Goal: Transaction & Acquisition: Purchase product/service

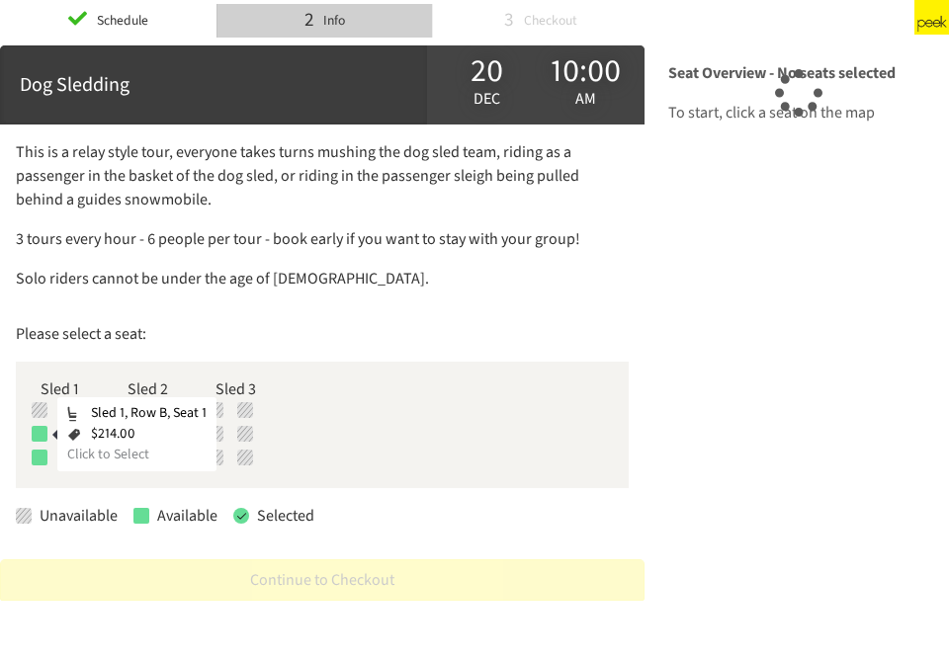
click at [40, 439] on div at bounding box center [40, 434] width 16 height 16
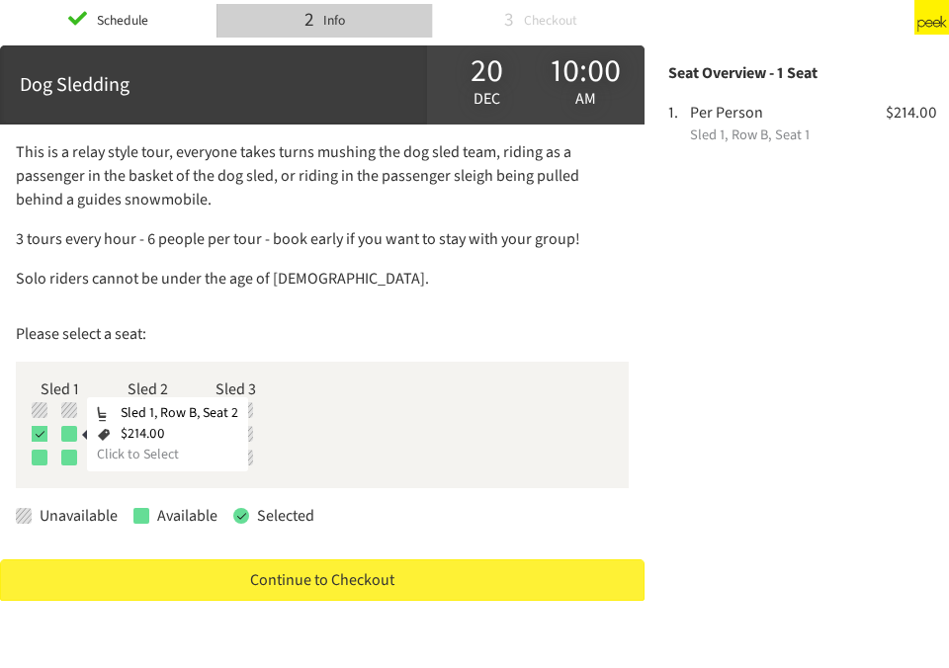
click at [71, 434] on div at bounding box center [69, 434] width 16 height 16
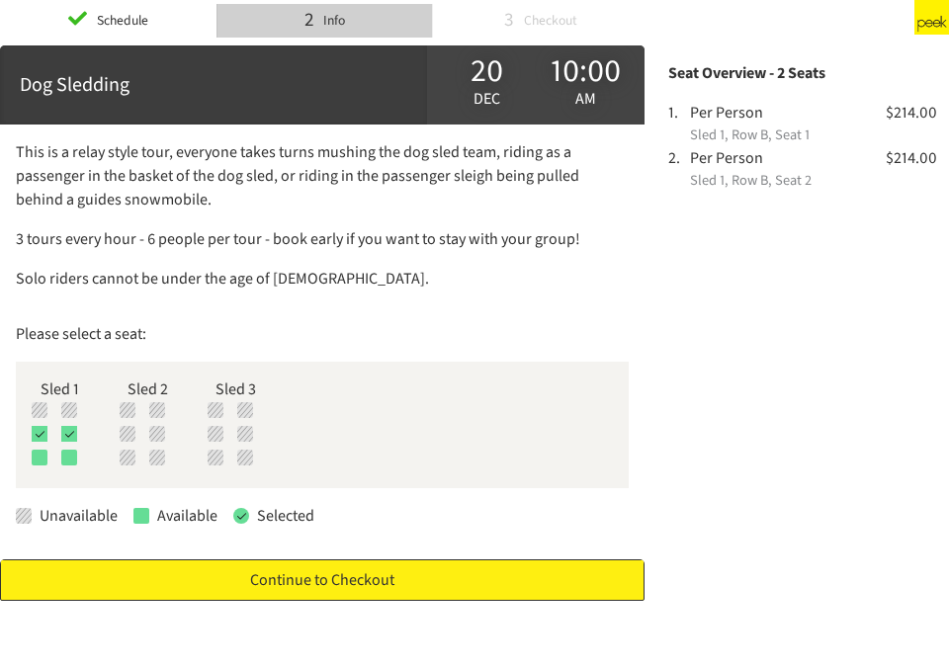
click at [175, 578] on link "Continue to Checkout" at bounding box center [322, 581] width 645 height 42
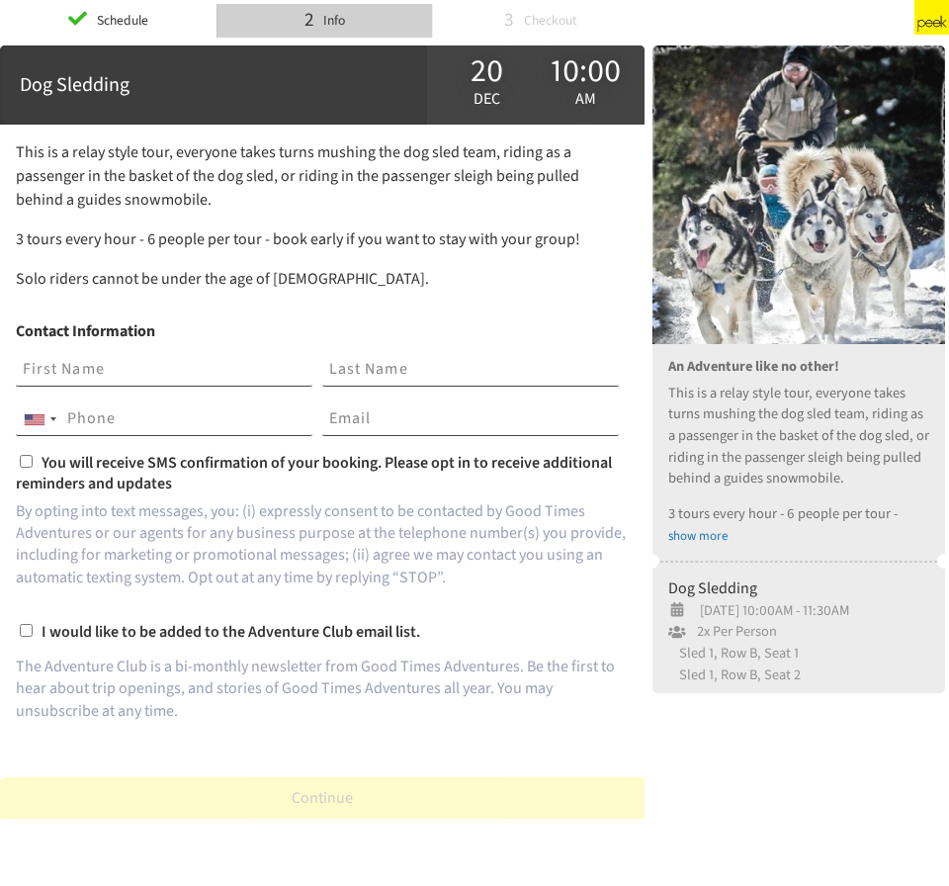
click at [201, 385] on input "text" at bounding box center [164, 370] width 297 height 34
type input "[PERSON_NAME]"
type input "2154364473"
type input "[EMAIL_ADDRESS][DOMAIN_NAME]"
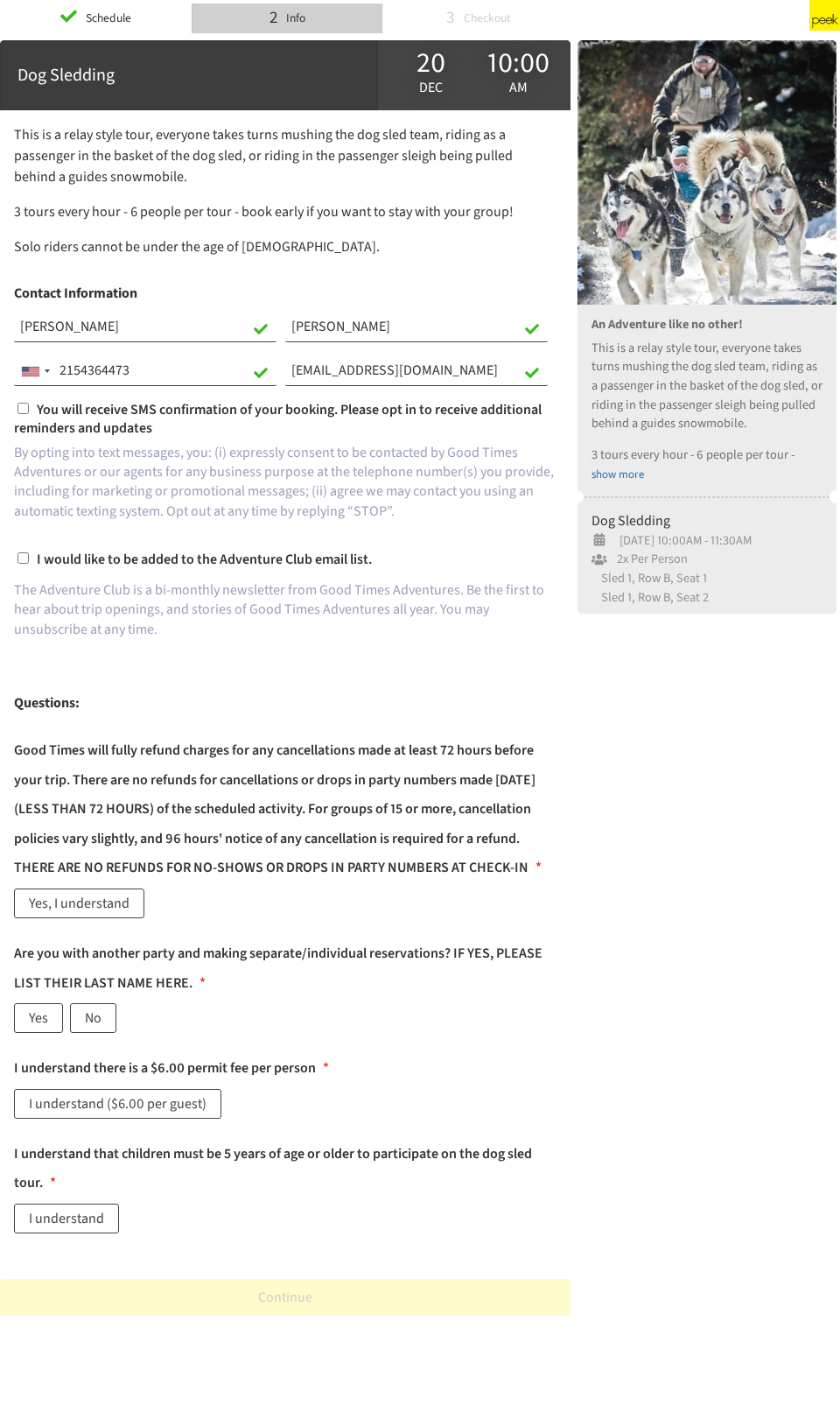
click at [23, 407] on input "You will receive SMS confirmation of your booking. Please opt in to receive add…" at bounding box center [23, 408] width 12 height 12
checkbox input "true"
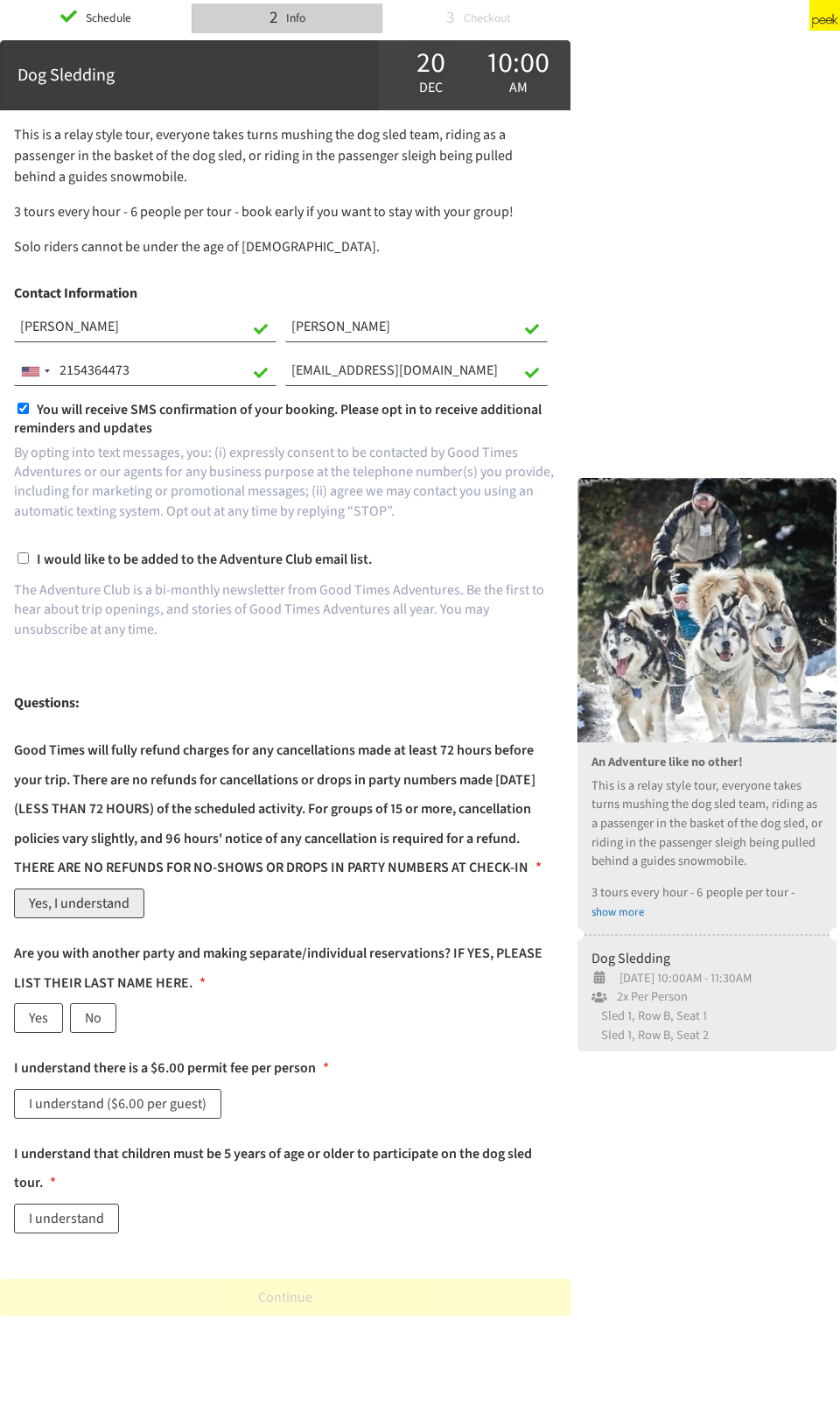
click at [94, 562] on label "Yes, I understand" at bounding box center [79, 903] width 130 height 30
click at [31, 562] on label "Yes" at bounding box center [38, 1018] width 49 height 30
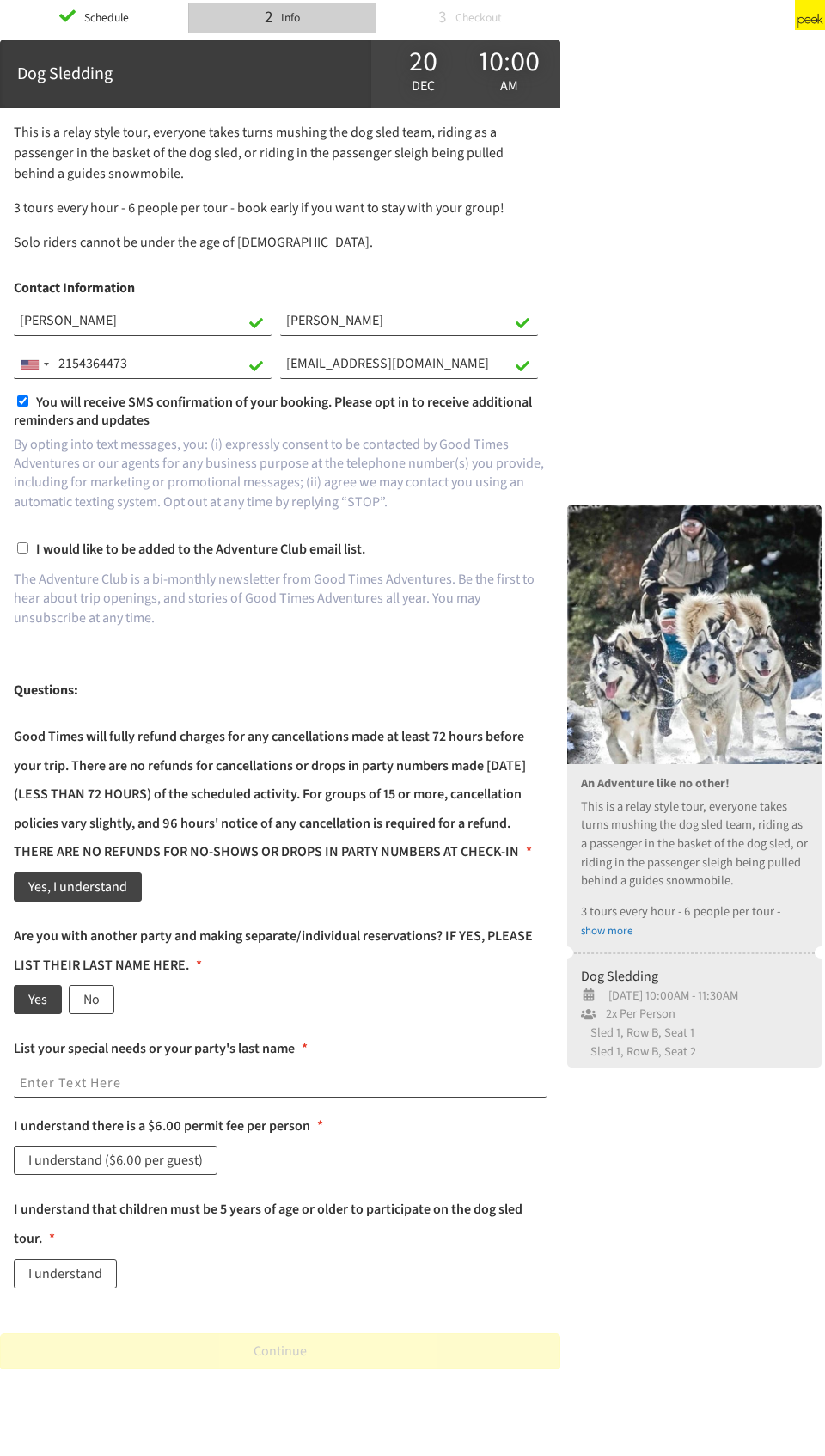
click at [65, 552] on input "text" at bounding box center [280, 1084] width 533 height 30
click at [466, 552] on input "[PERSON_NAME], [PERSON_NAME], [PERSON_NAME], [PERSON_NAME], [PERSON_NAME]," at bounding box center [280, 1084] width 533 height 30
click at [536, 552] on input "[PERSON_NAME], [PERSON_NAME], [PERSON_NAME], [PERSON_NAME], [PERSON_NAME]," at bounding box center [280, 1084] width 533 height 30
click at [534, 552] on input "[PERSON_NAME], [PERSON_NAME], [PERSON_NAME], [PERSON_NAME], [PERSON_NAME], [PER…" at bounding box center [280, 1084] width 533 height 30
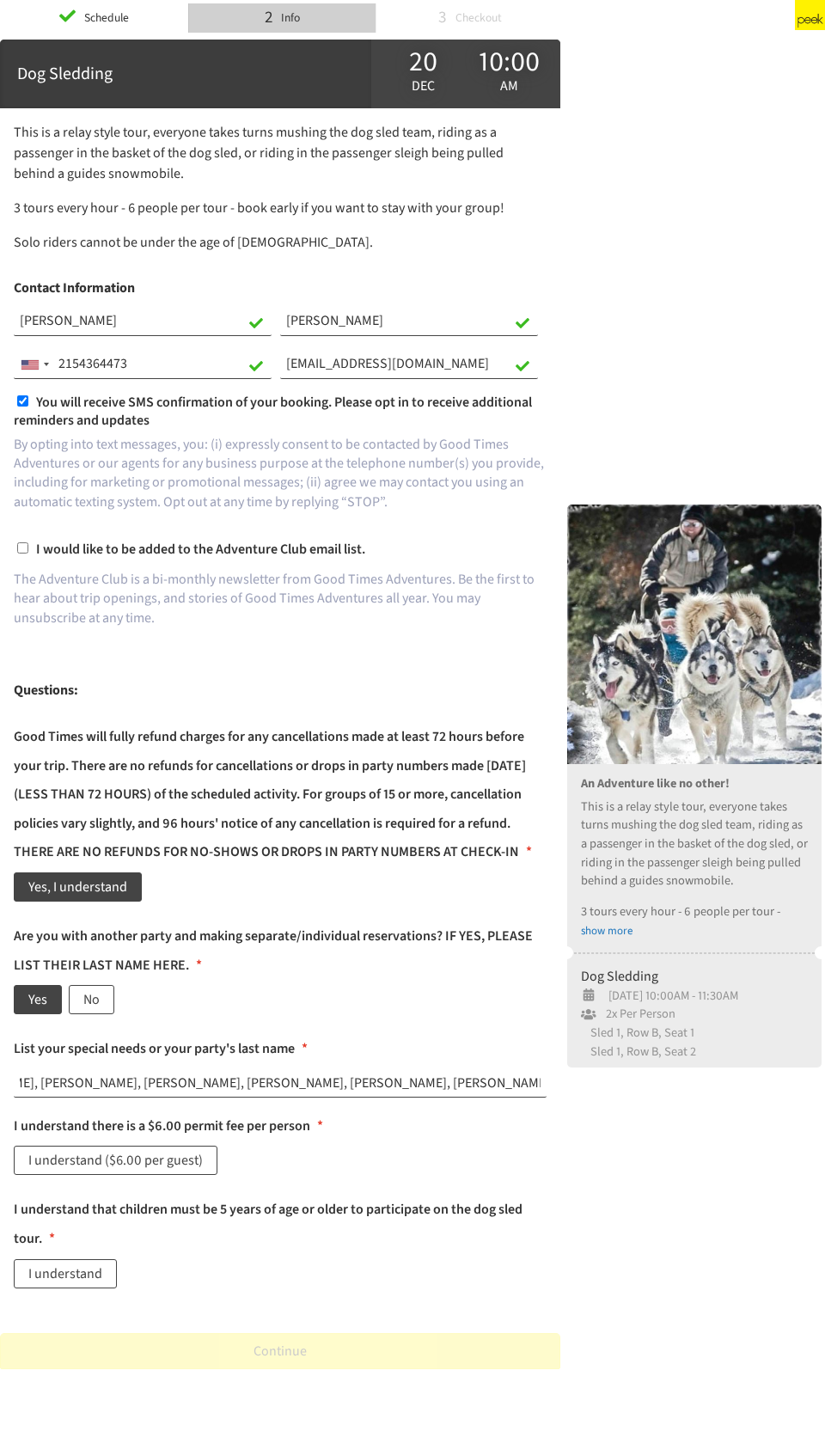
scroll to position [0, 83]
click at [542, 552] on input "[PERSON_NAME], [PERSON_NAME], [PERSON_NAME], [PERSON_NAME], [PERSON_NAME], [PER…" at bounding box center [280, 1084] width 533 height 30
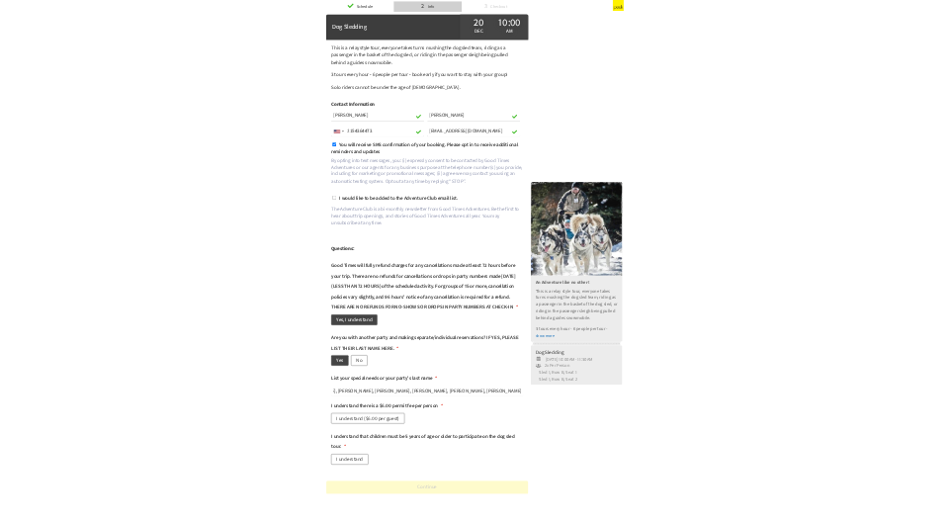
scroll to position [0, 0]
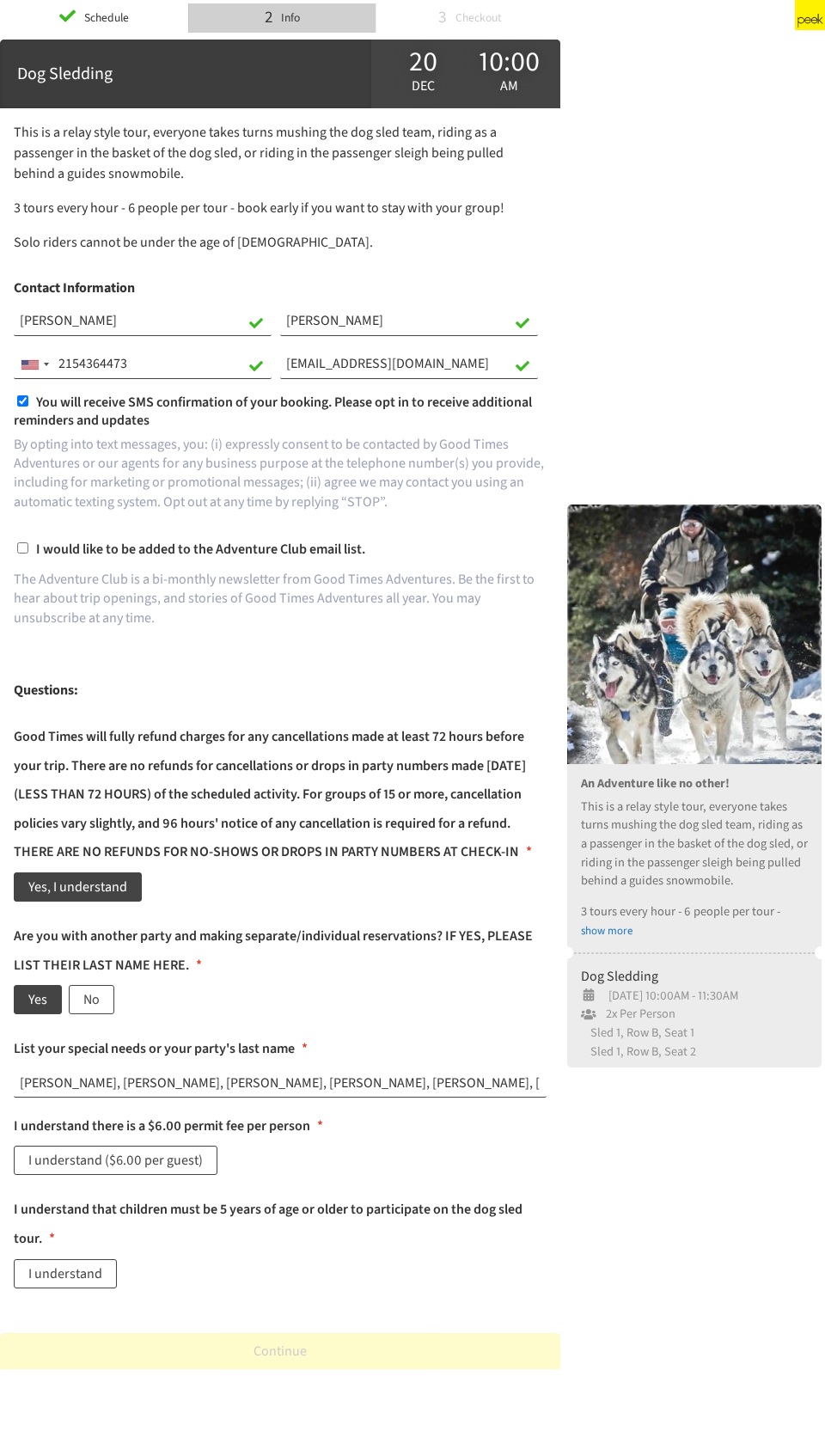
drag, startPoint x: 543, startPoint y: 1112, endPoint x: -44, endPoint y: 1094, distance: 587.3
click at [0, 552] on html "Schedule 2 Info 3 Checkout Powered by [DOMAIN_NAME] Dog Sledding [DATE] 10:00 am" at bounding box center [412, 714] width 825 height 1427
click at [130, 552] on input "[PERSON_NAME], [PERSON_NAME], [PERSON_NAME], [PERSON_NAME], [PERSON_NAME], [PER…" at bounding box center [280, 1084] width 533 height 30
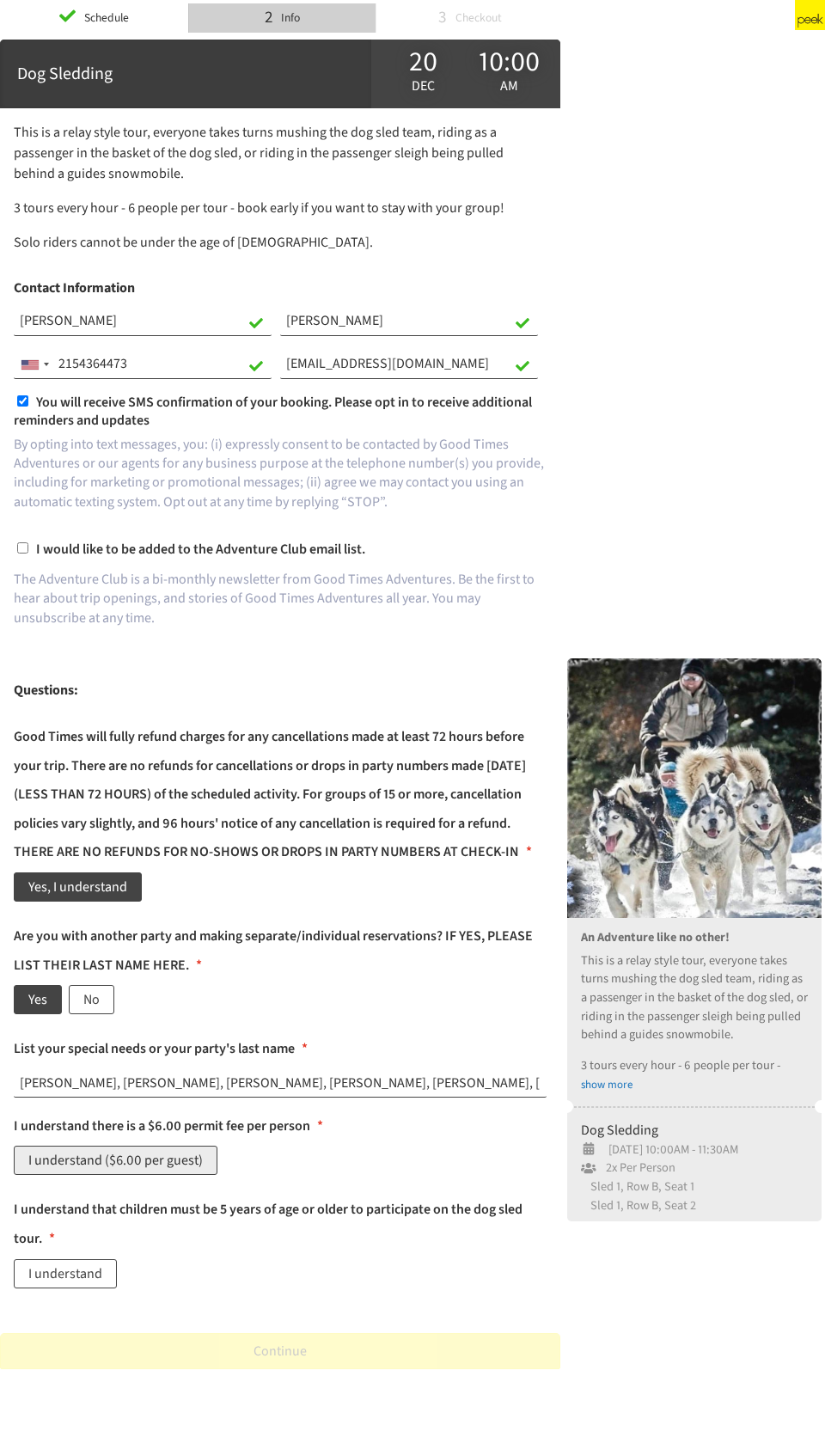
type input "[PERSON_NAME], [PERSON_NAME], [PERSON_NAME], [PERSON_NAME], [PERSON_NAME], [PER…"
click at [76, 552] on label "I understand ($6.00 per guest)" at bounding box center [116, 1160] width 203 height 30
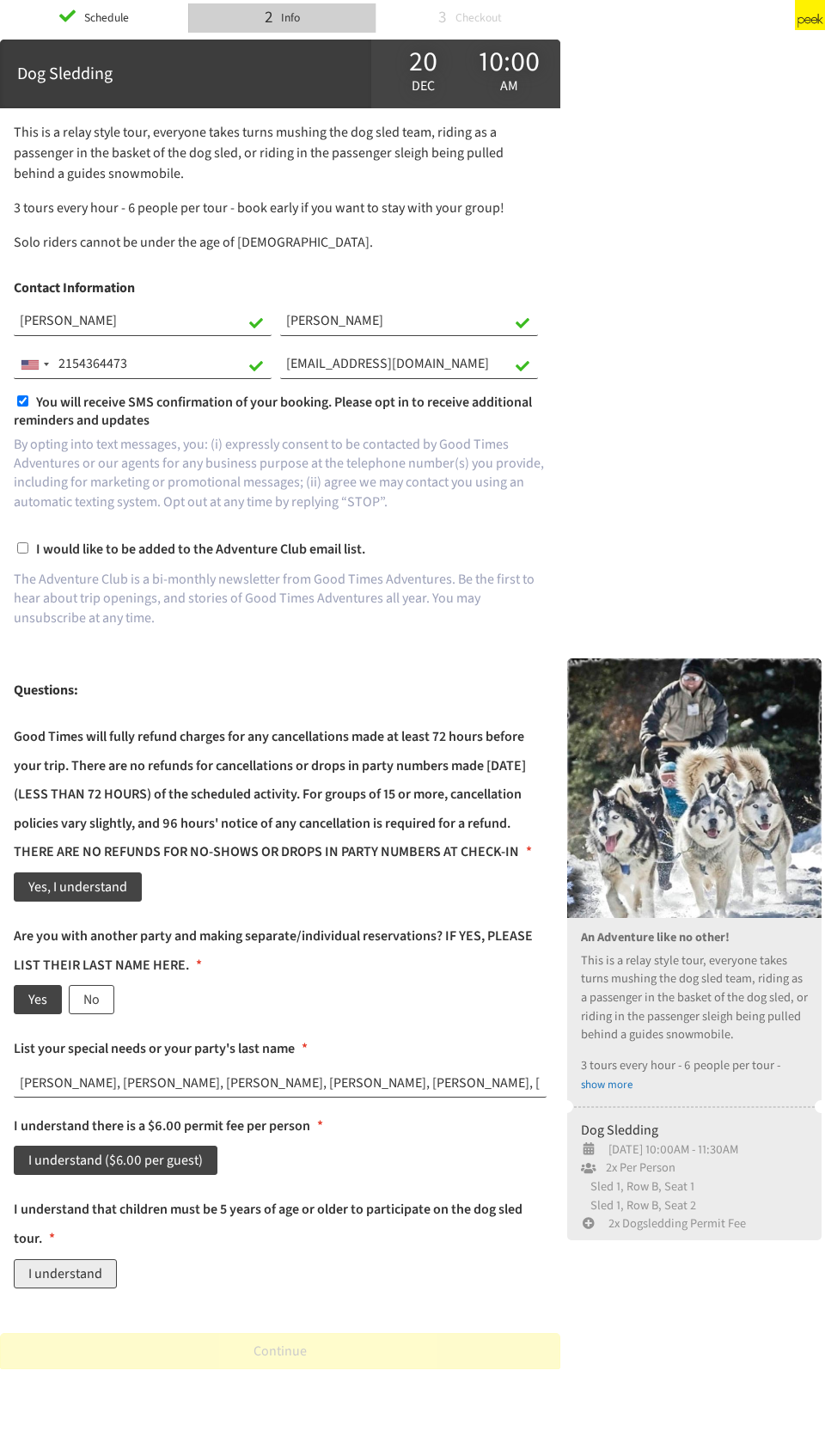
click at [70, 552] on label "I understand" at bounding box center [65, 1273] width 103 height 30
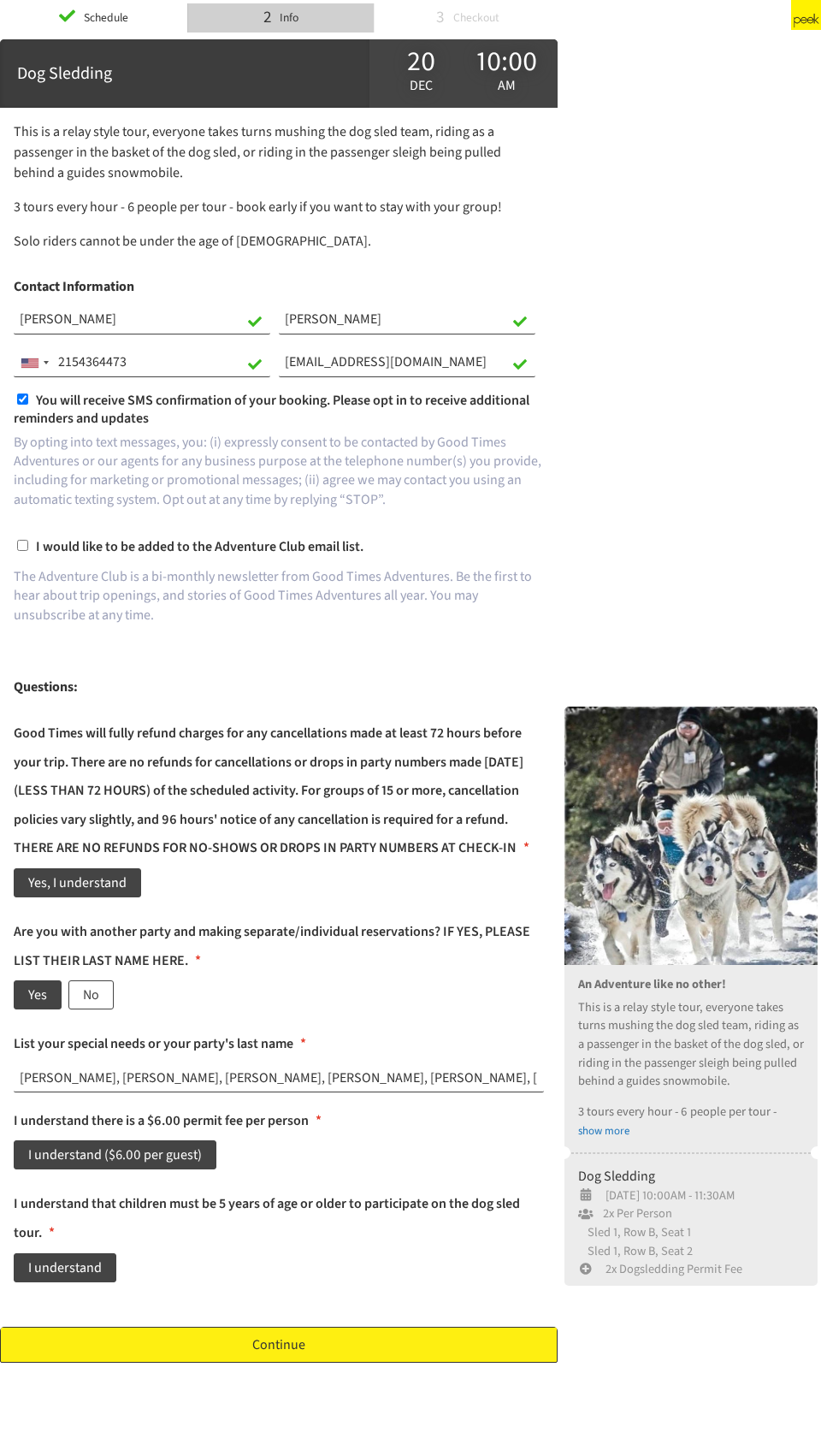
click at [74, 549] on link "Continue" at bounding box center [279, 1344] width 558 height 36
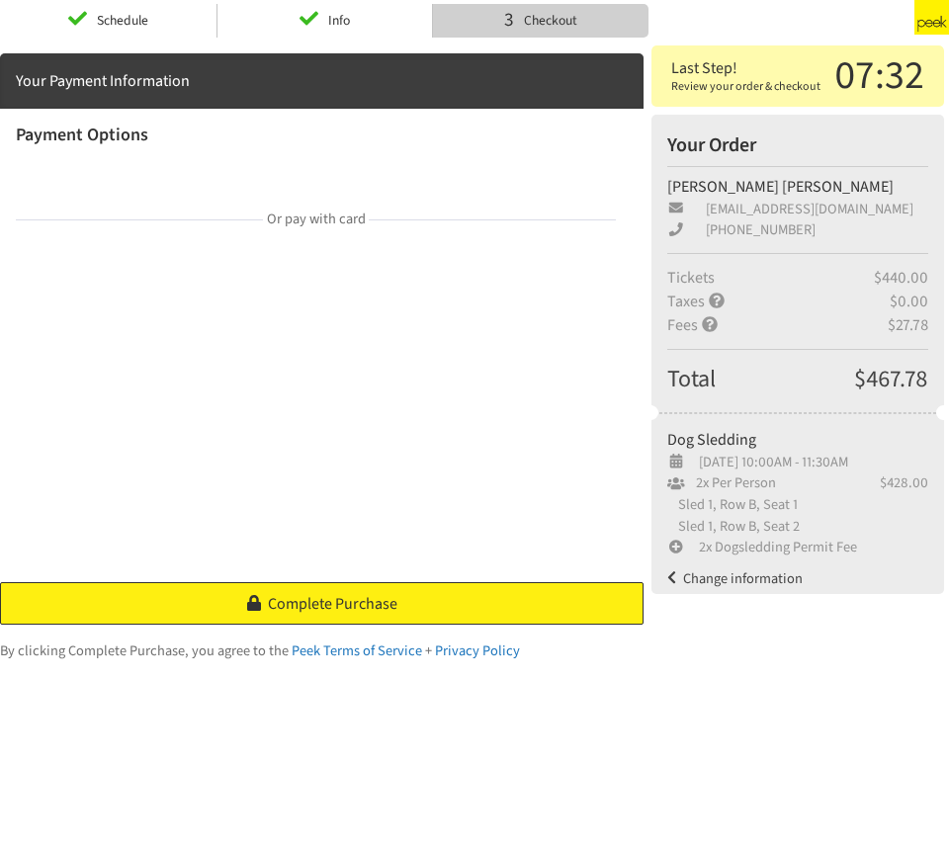
click at [300, 609] on span "Complete Purchase" at bounding box center [333, 604] width 130 height 22
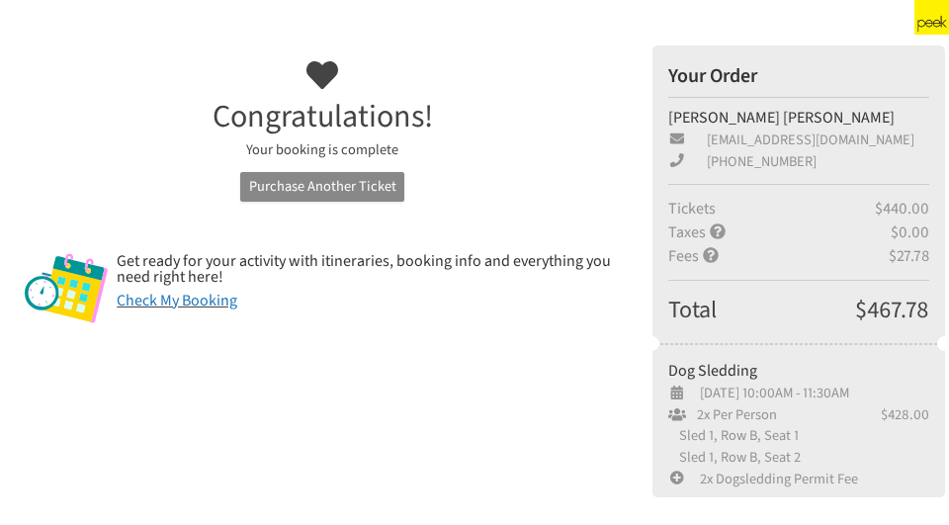
click at [315, 191] on link "Purchase Another Ticket" at bounding box center [321, 187] width 163 height 31
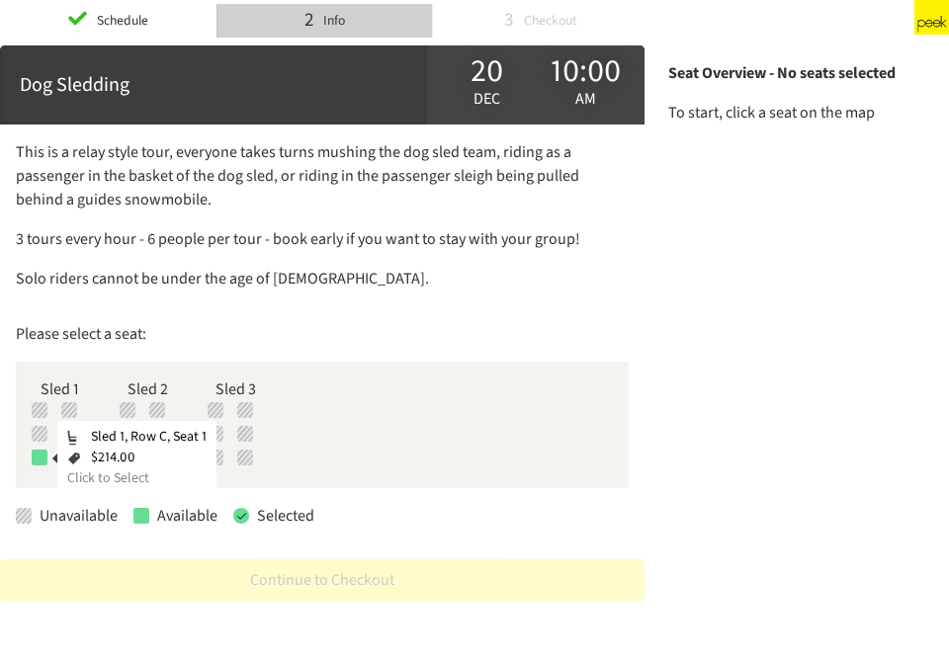
click at [39, 456] on div at bounding box center [40, 458] width 16 height 16
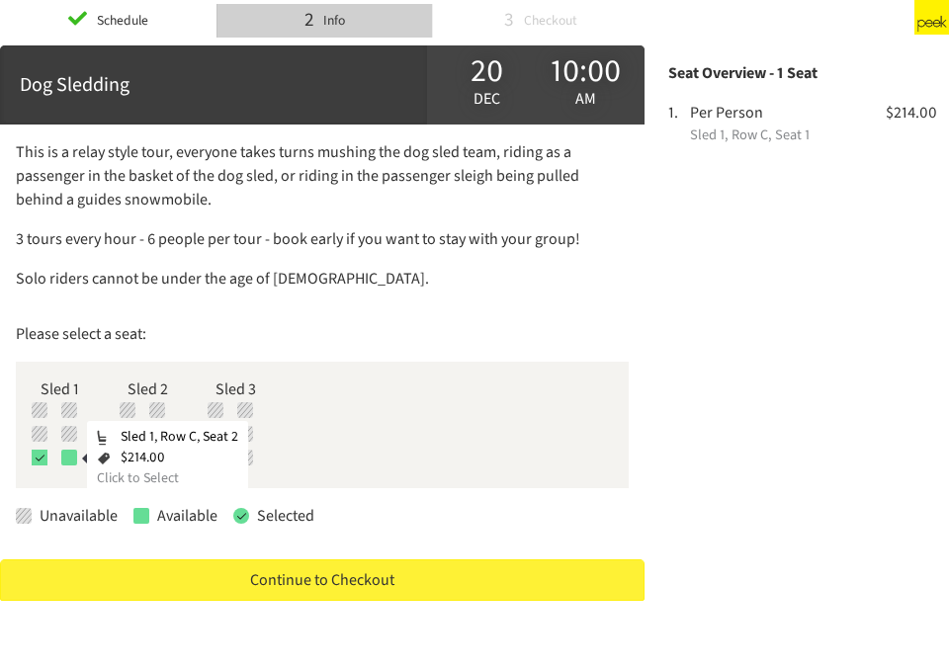
click at [68, 460] on div at bounding box center [69, 458] width 16 height 16
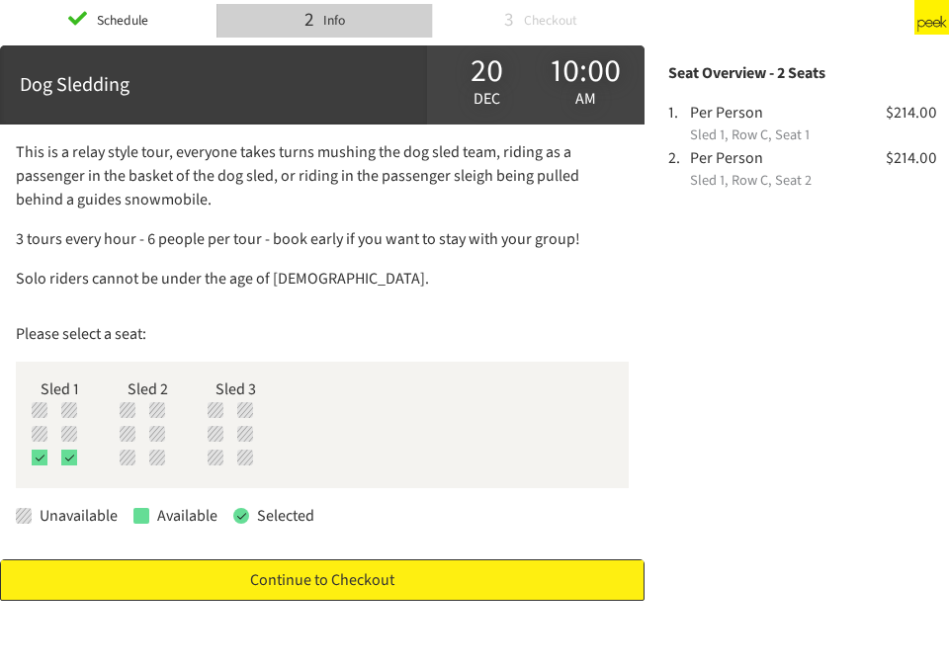
click at [242, 524] on link "Continue to Checkout" at bounding box center [322, 581] width 645 height 42
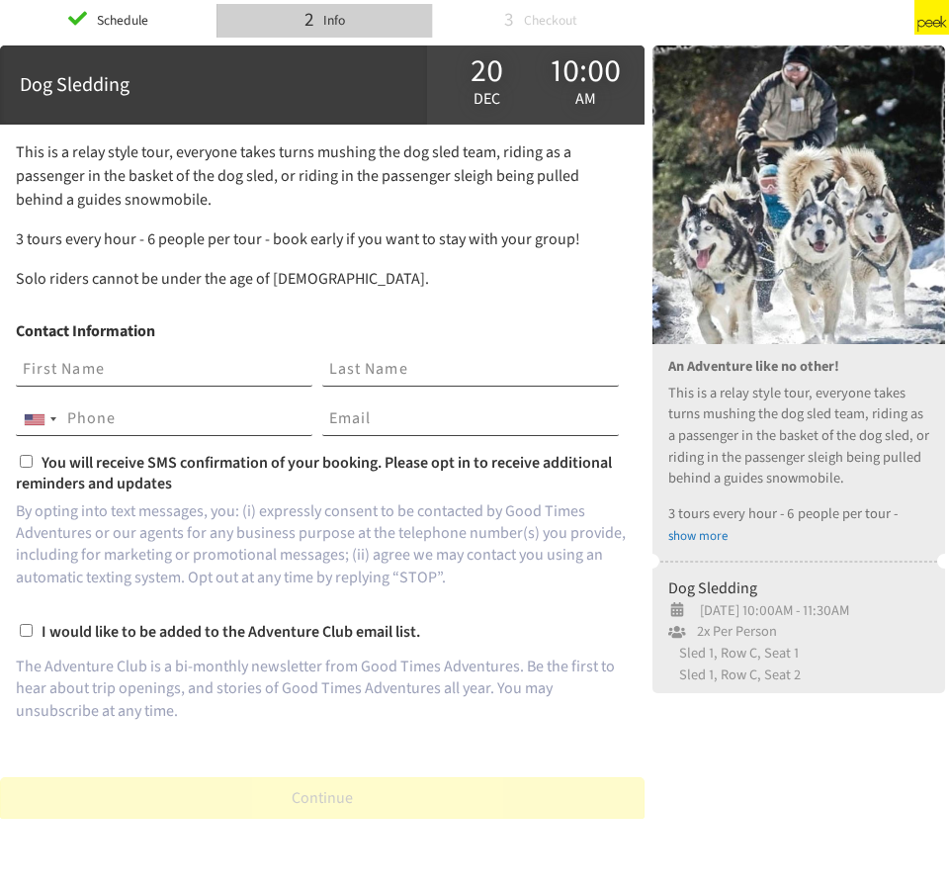
click at [150, 365] on input "text" at bounding box center [164, 370] width 297 height 34
type input "[PERSON_NAME]"
type input "2154364473"
type input "[EMAIL_ADDRESS][DOMAIN_NAME]"
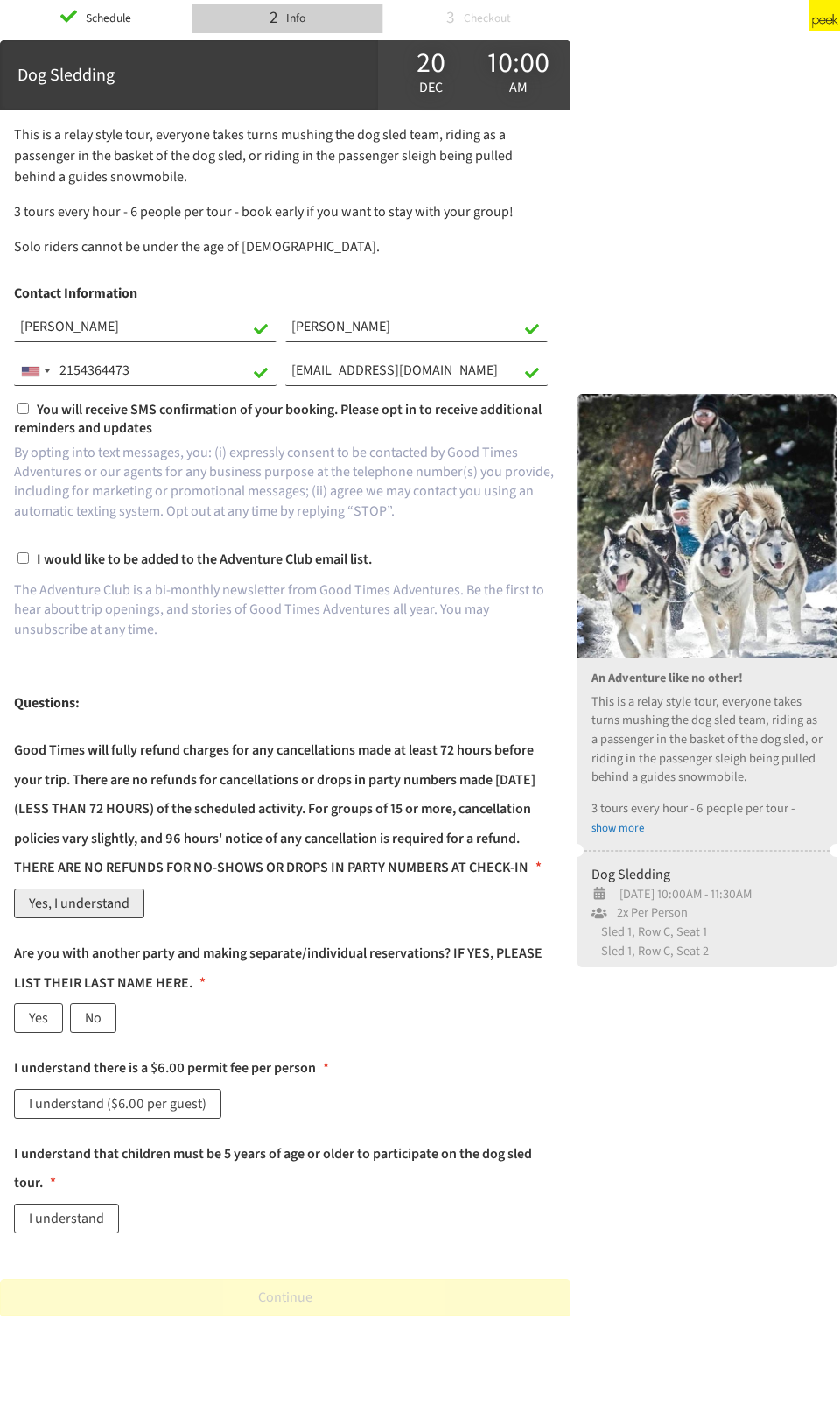
click at [93, 464] on label "Yes, I understand" at bounding box center [79, 903] width 130 height 30
click at [35, 464] on label "Yes" at bounding box center [38, 1018] width 49 height 30
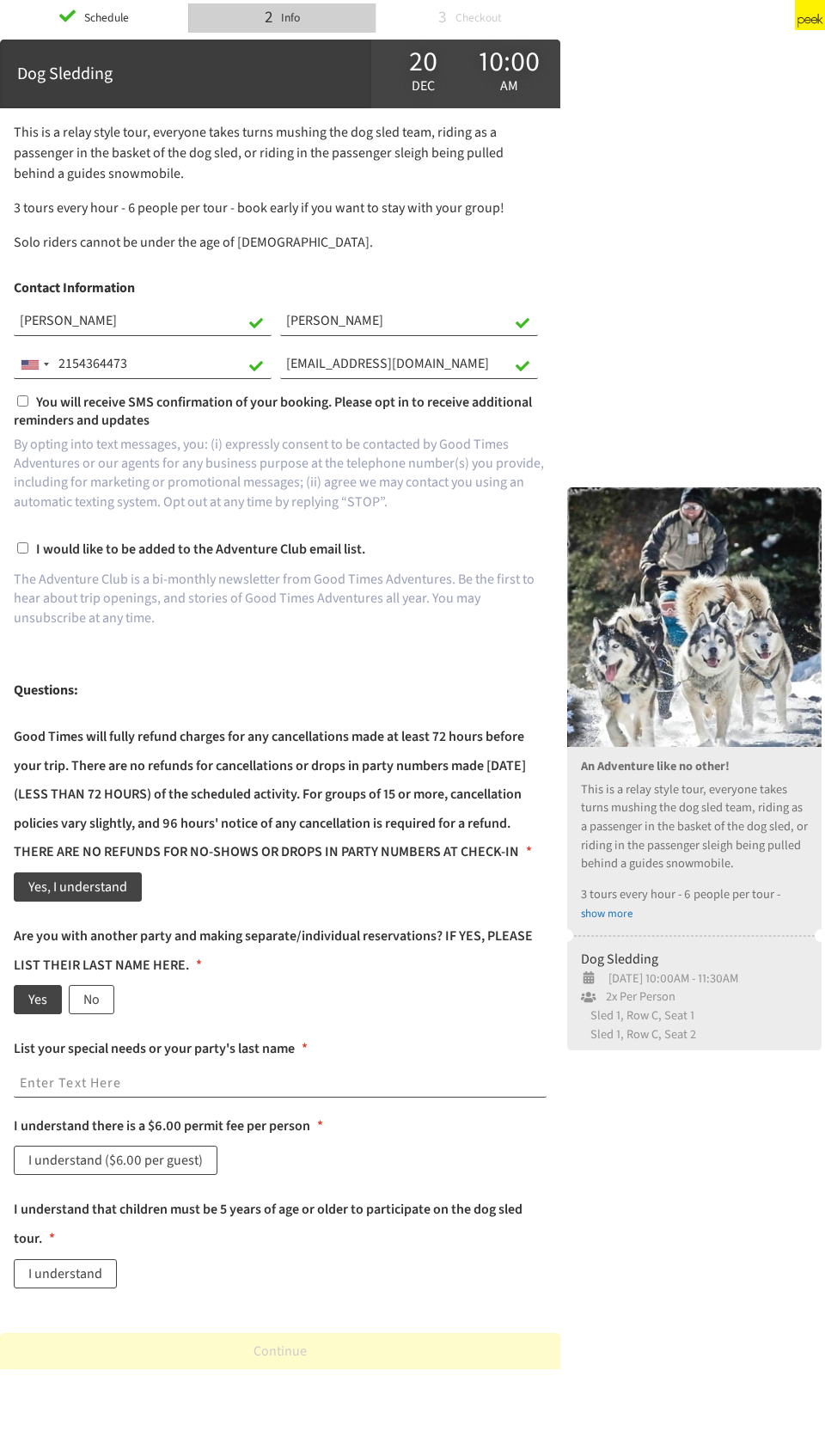
click at [59, 455] on input "text" at bounding box center [280, 1084] width 533 height 30
paste input "https://goodtimesadventures.com/dogsledding.html"
type input "h"
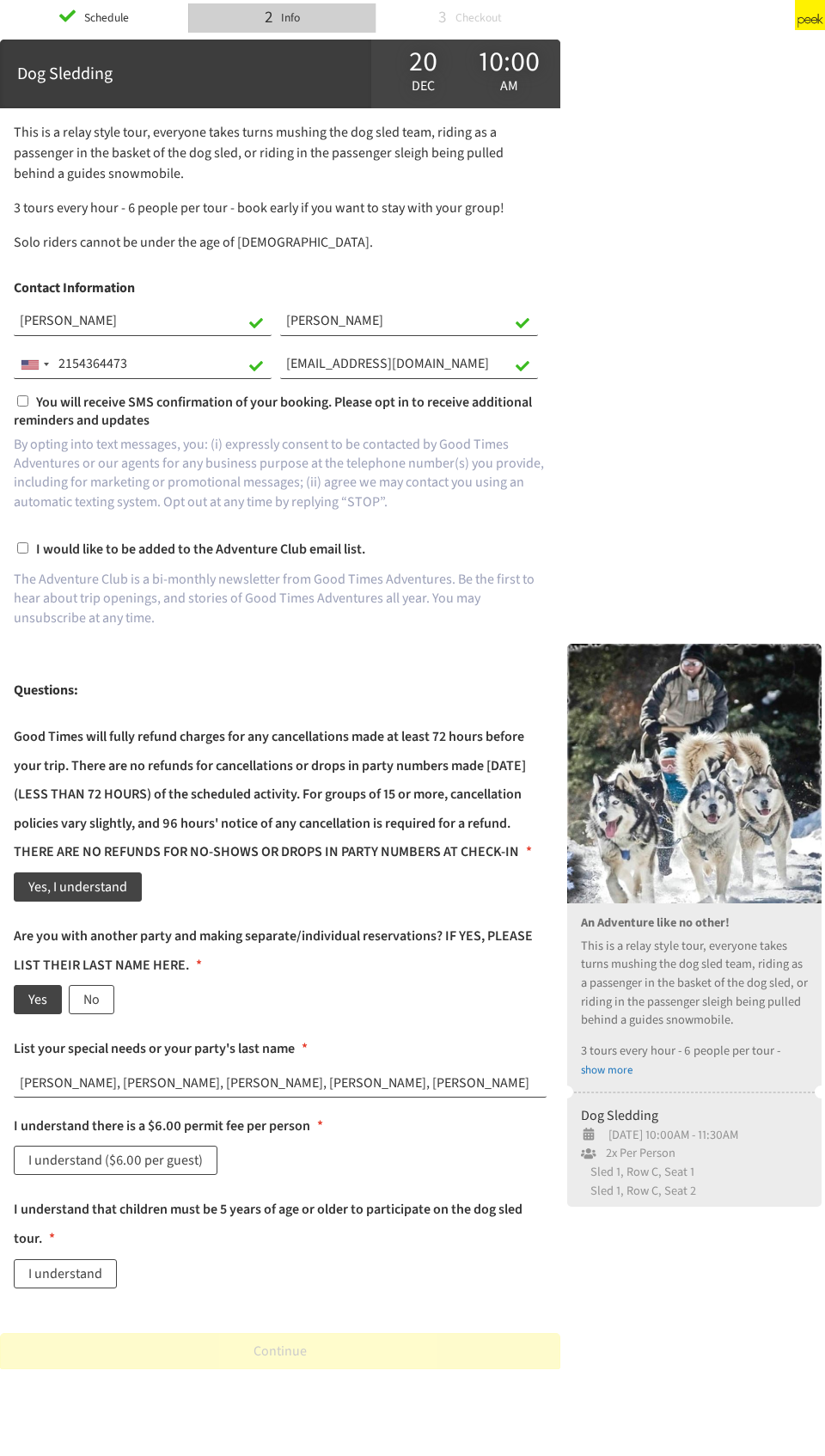
type input "DiNardo, Barber, Spadaccino, Burns, Duncan"
click at [103, 455] on div "Good Times will fully refund charges for any cancellations made at least 72 hou…" at bounding box center [280, 1007] width 533 height 571
click at [102, 455] on label "I understand ($6.00 per guest)" at bounding box center [116, 1160] width 203 height 30
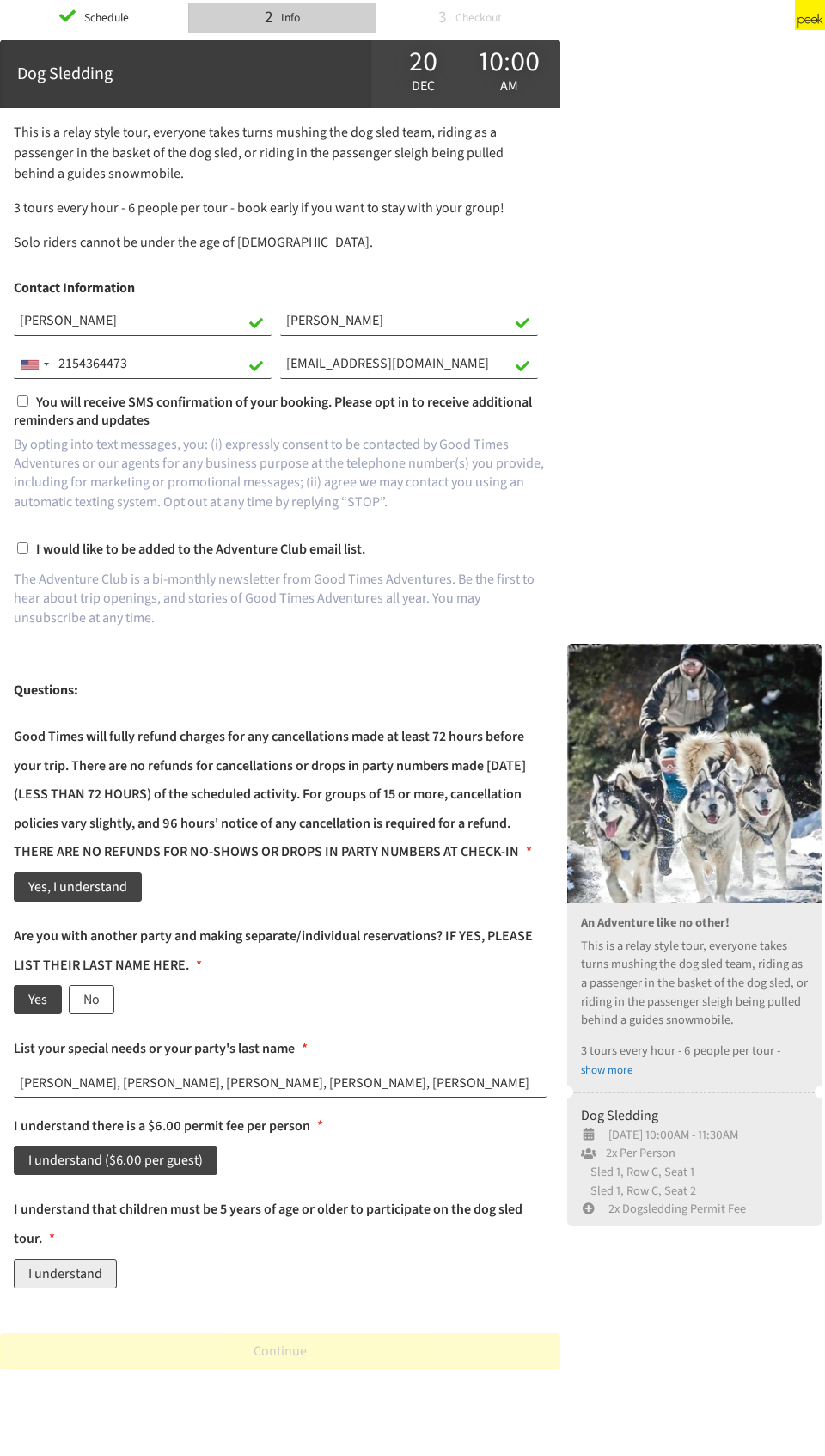
click at [88, 455] on label "I understand" at bounding box center [65, 1273] width 103 height 30
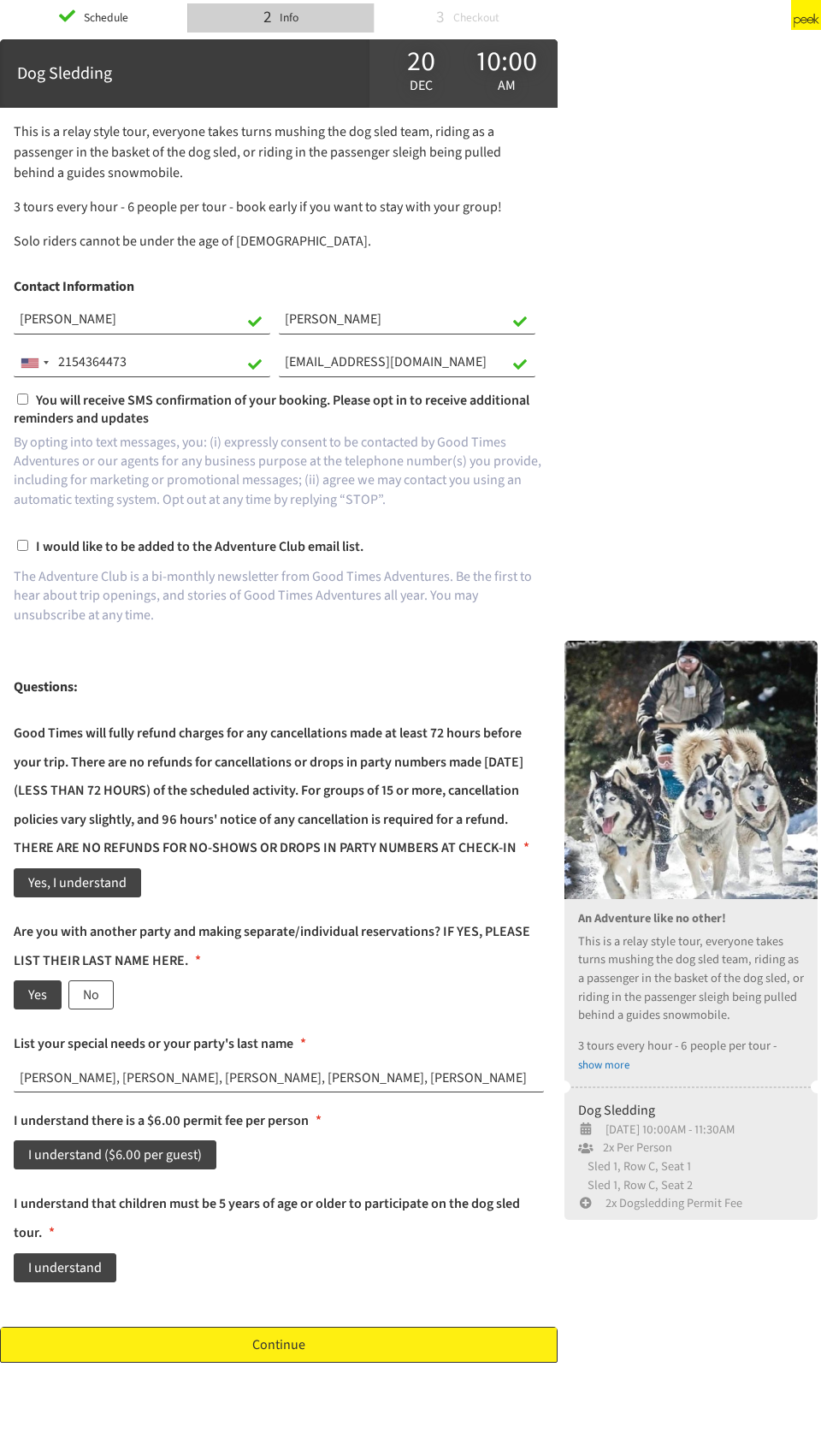
click at [106, 453] on link "Continue" at bounding box center [279, 1344] width 558 height 36
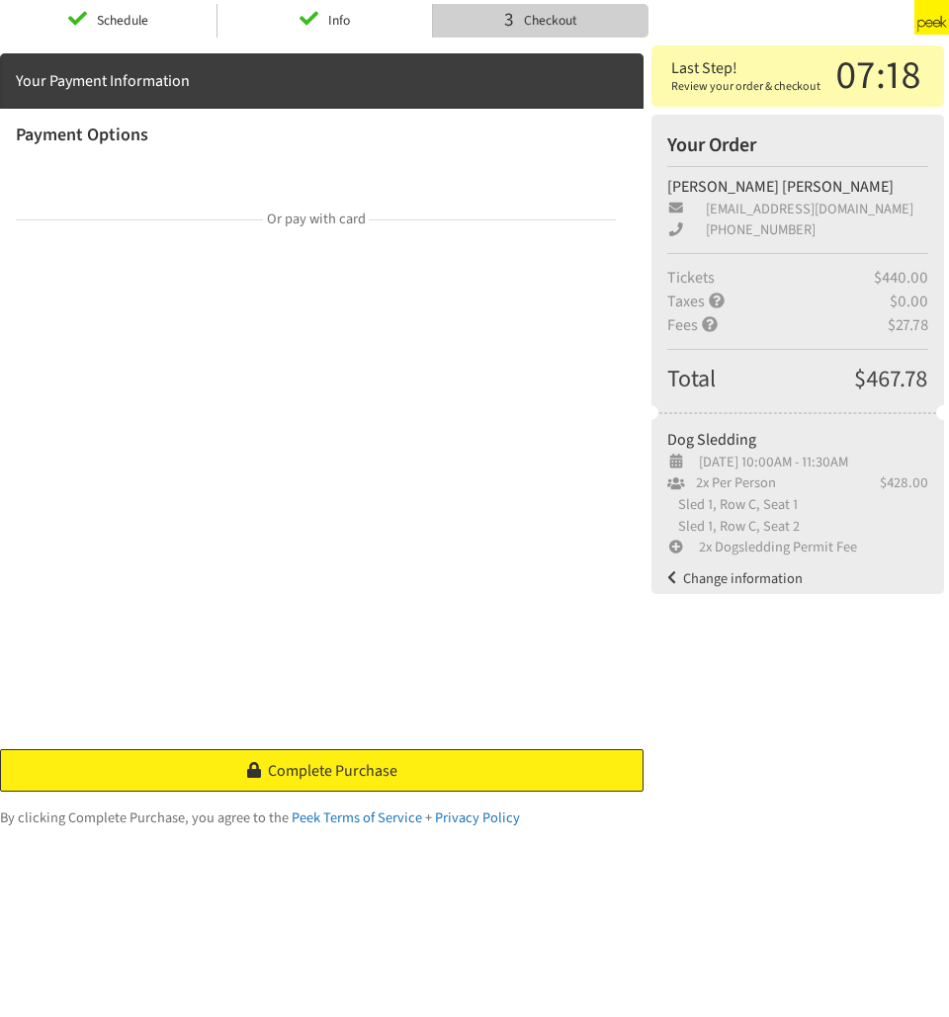
click at [335, 524] on span "Complete Purchase" at bounding box center [333, 771] width 130 height 22
